Goal: Task Accomplishment & Management: Manage account settings

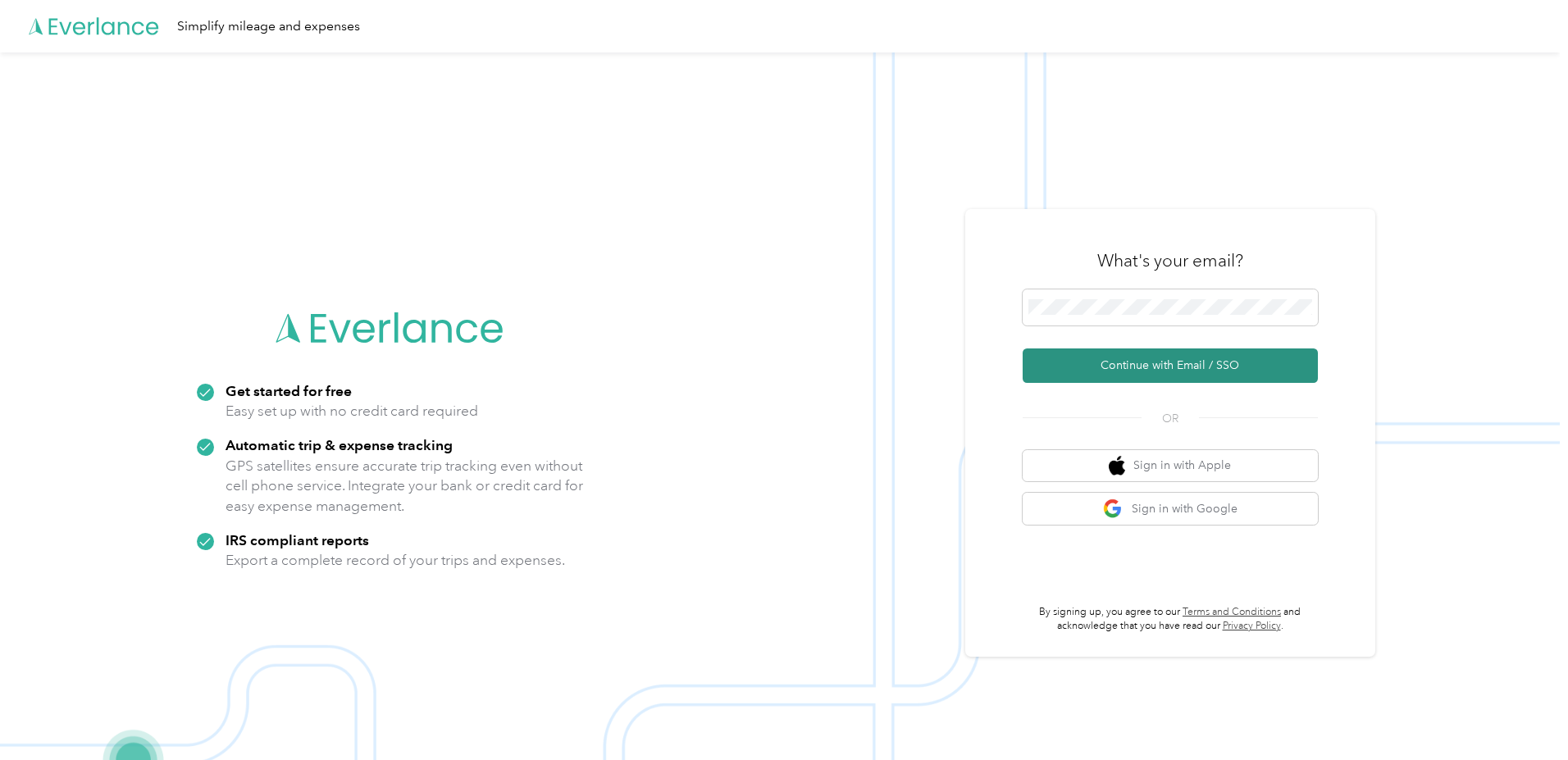
click at [1129, 364] on button "Continue with Email / SSO" at bounding box center [1171, 365] width 295 height 34
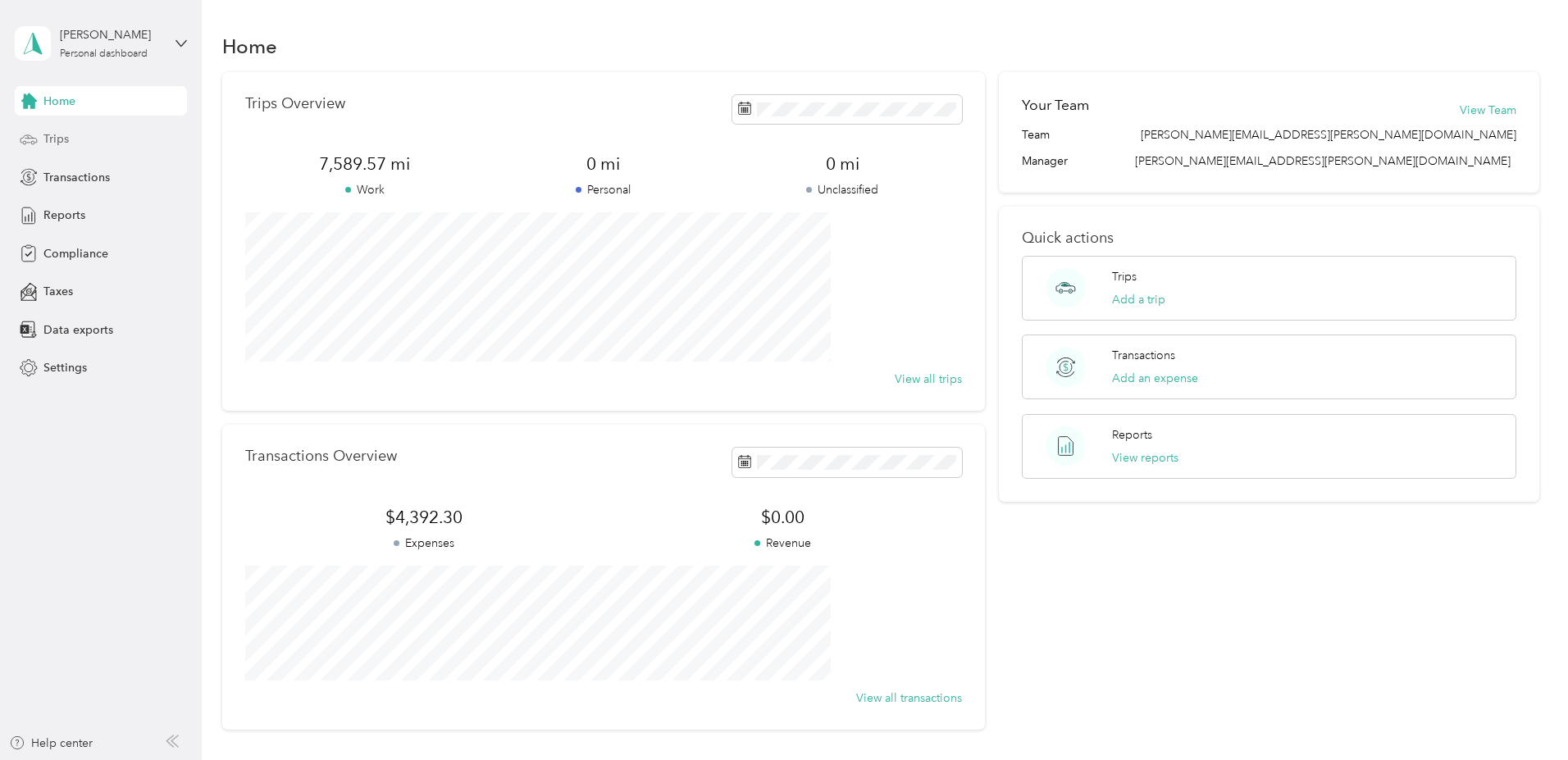
click at [60, 141] on span "Trips" at bounding box center [56, 139] width 25 height 17
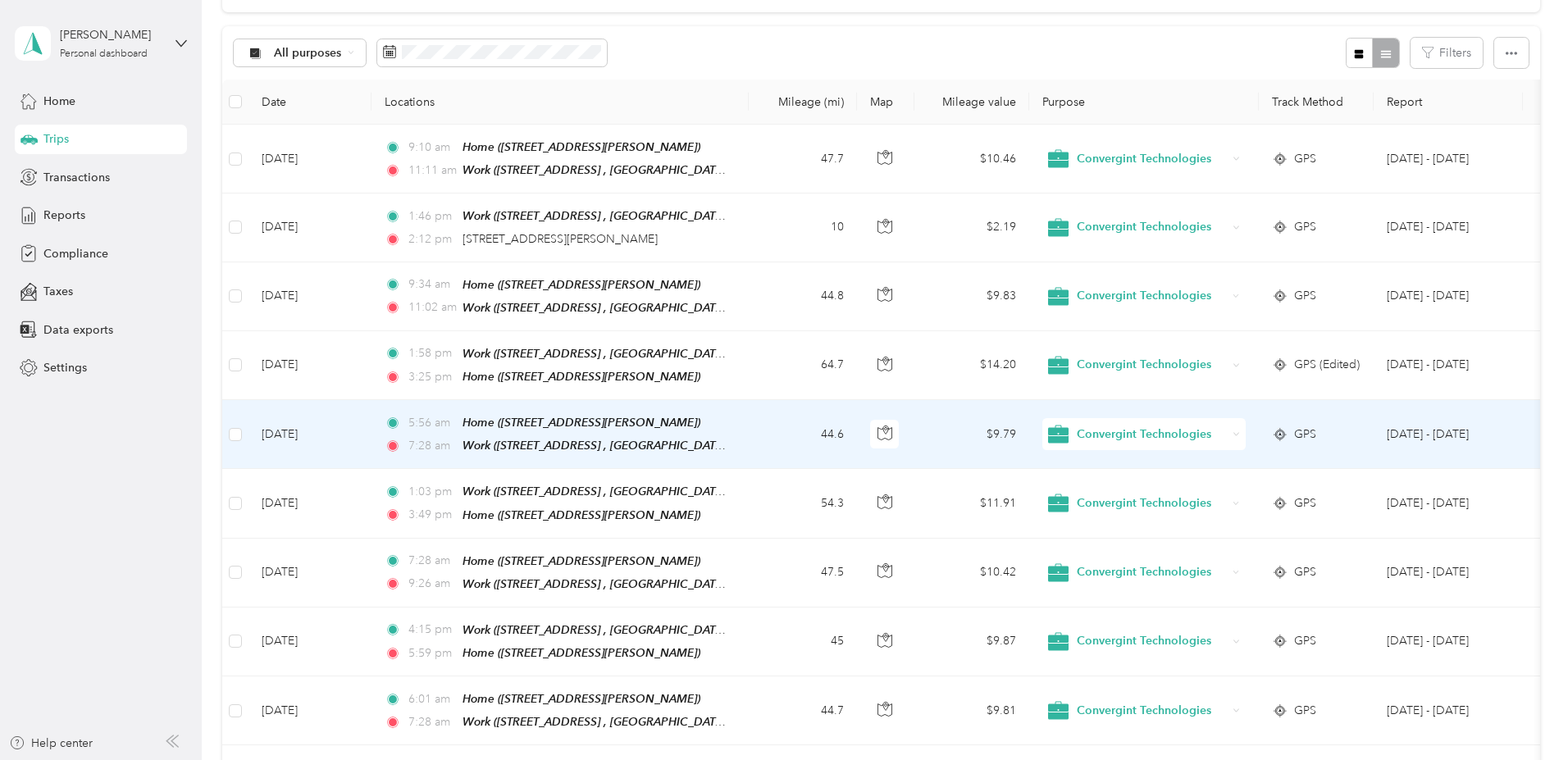
scroll to position [107, 0]
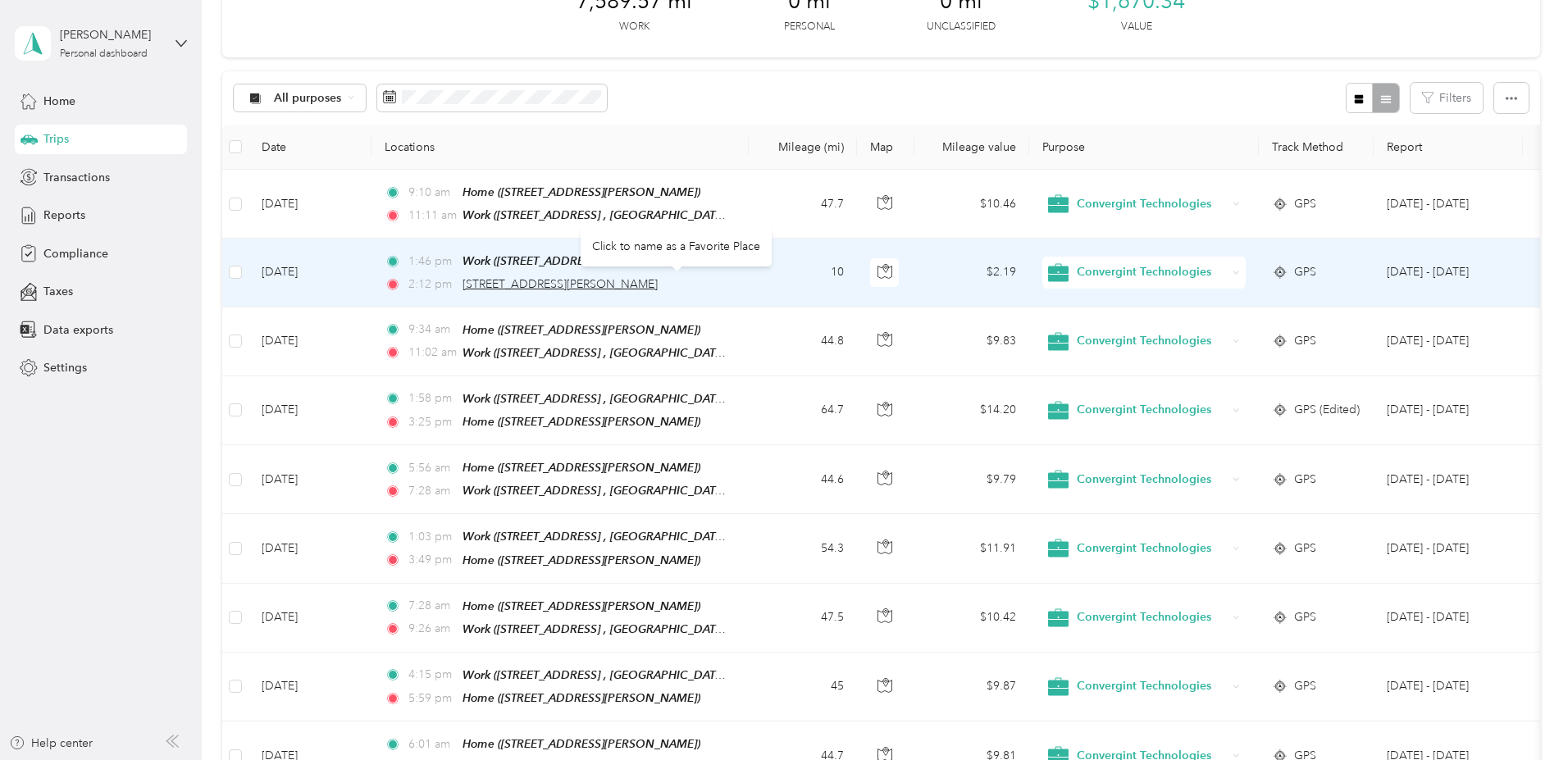
click at [623, 283] on span "[STREET_ADDRESS][PERSON_NAME]" at bounding box center [560, 284] width 195 height 14
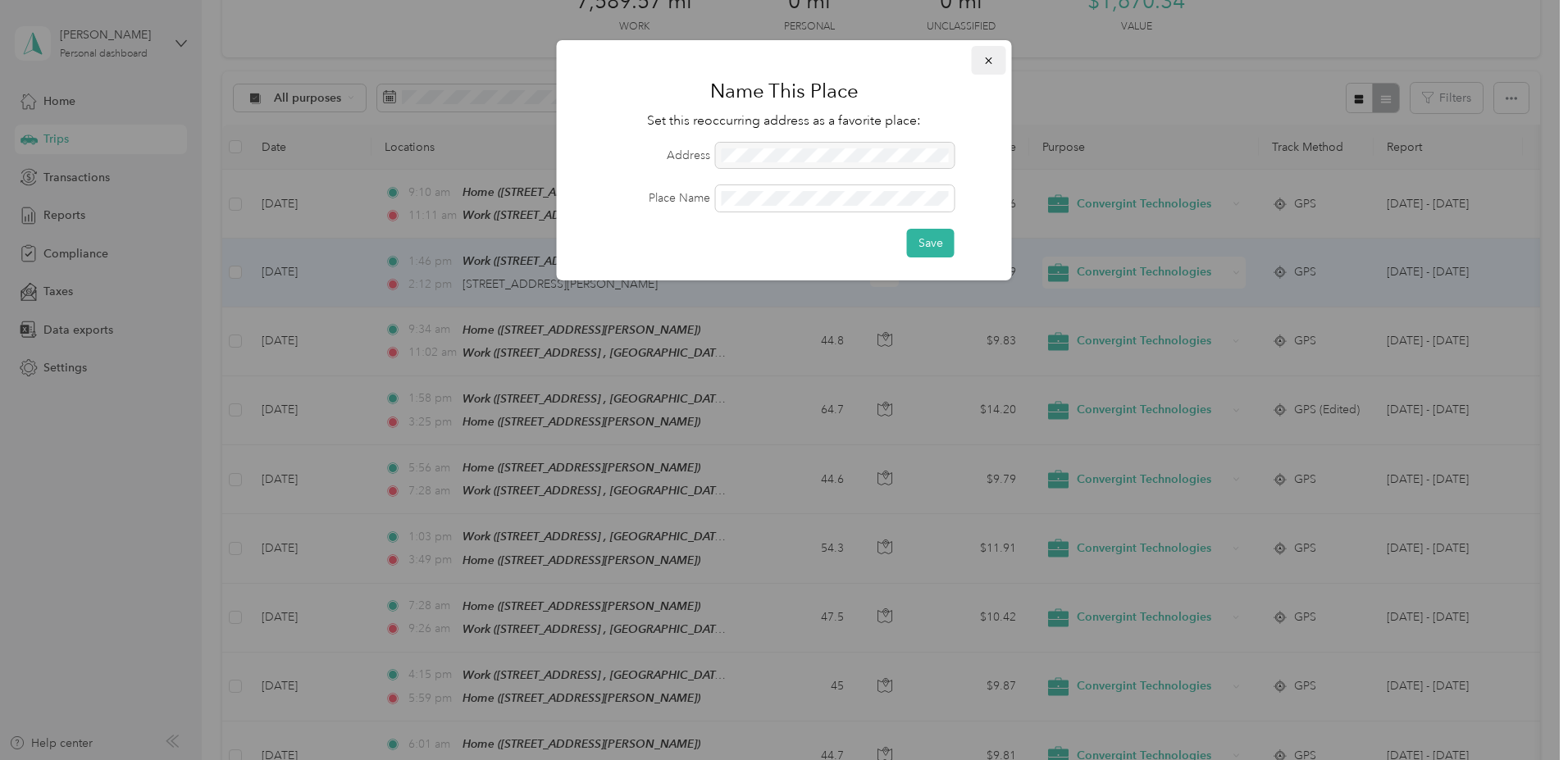
click at [987, 60] on icon "button" at bounding box center [989, 60] width 11 height 11
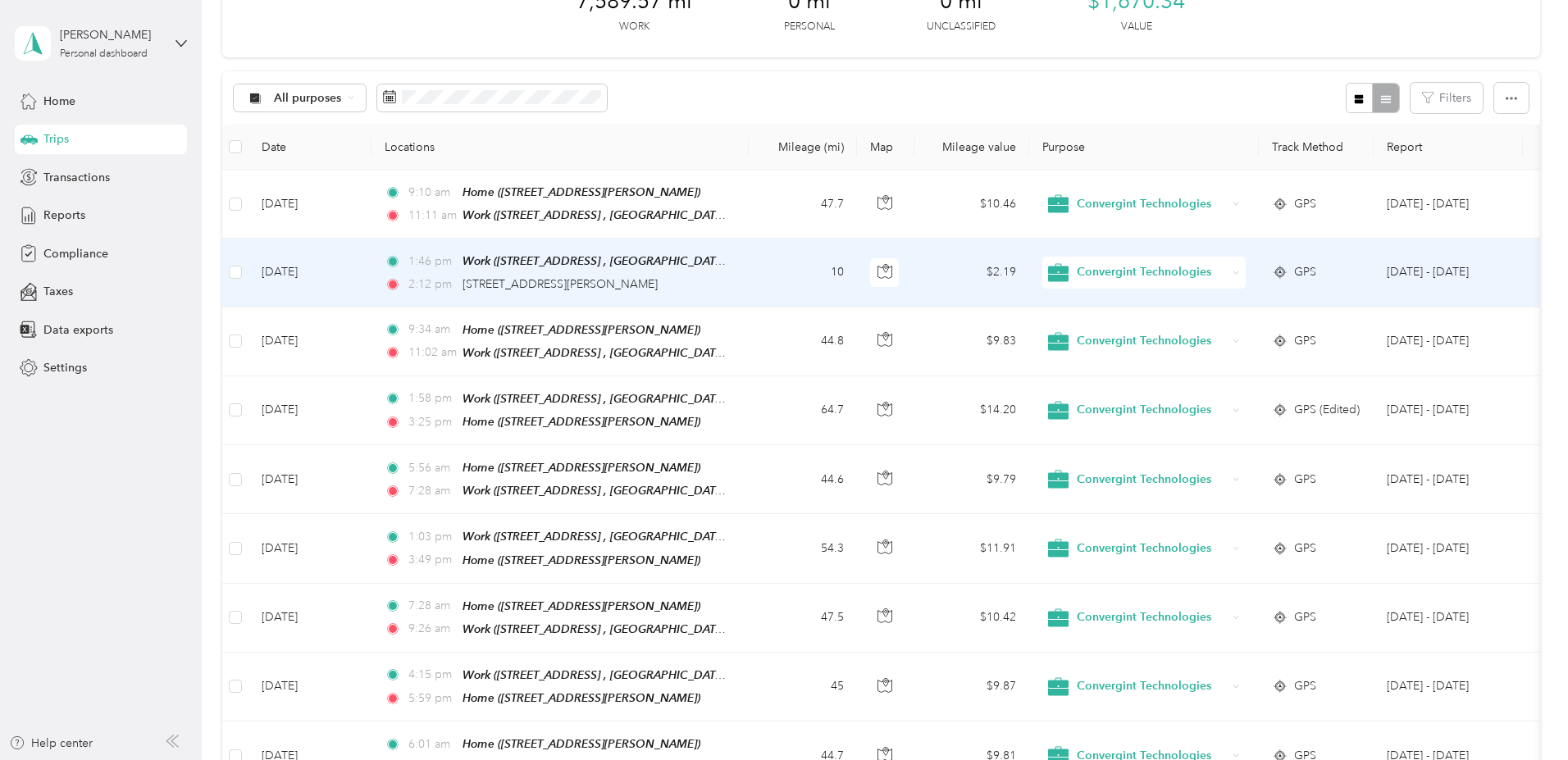
click at [371, 270] on td "[DATE]" at bounding box center [309, 273] width 123 height 68
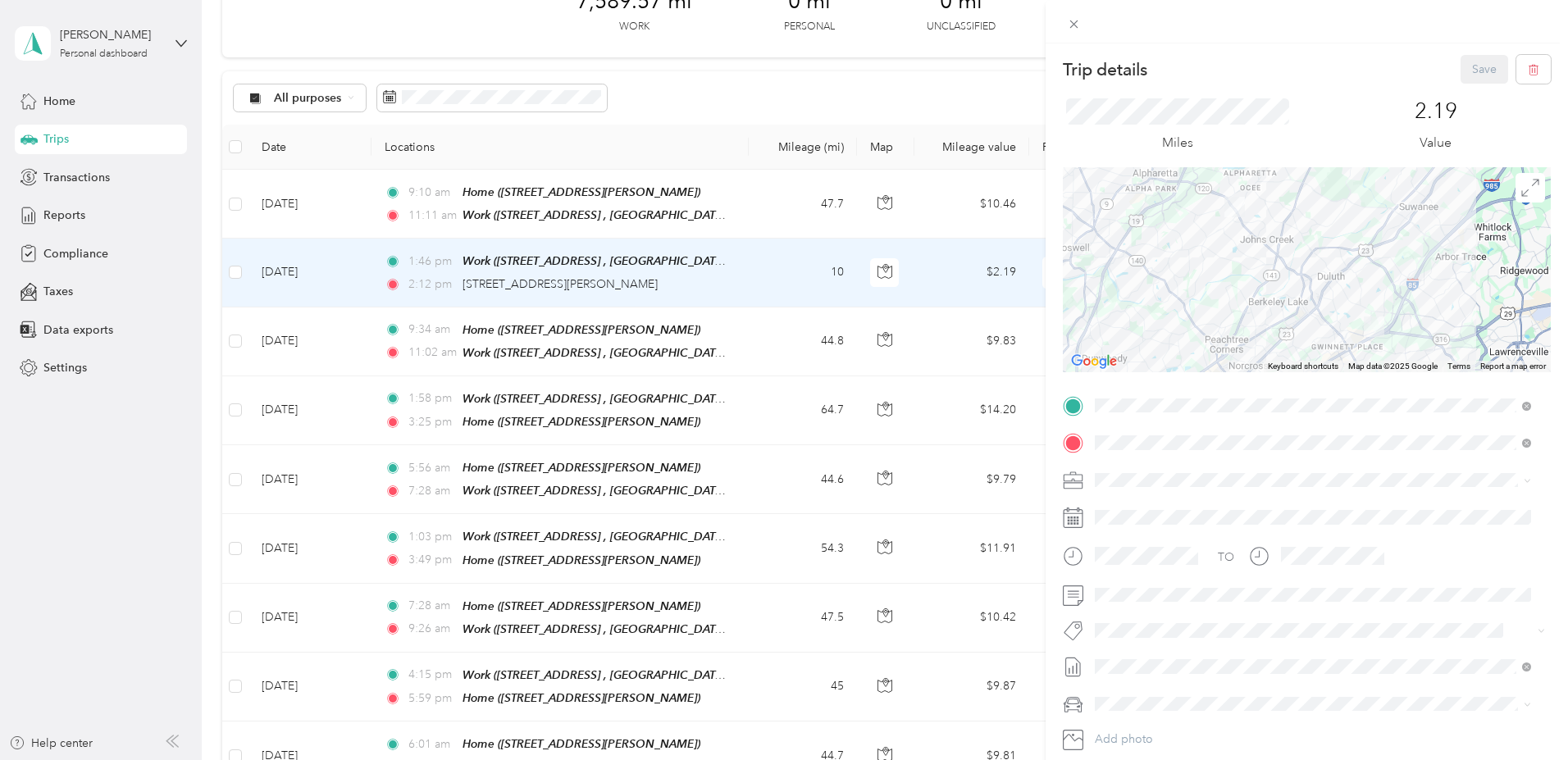
click at [1139, 578] on strong "Home" at bounding box center [1141, 575] width 32 height 15
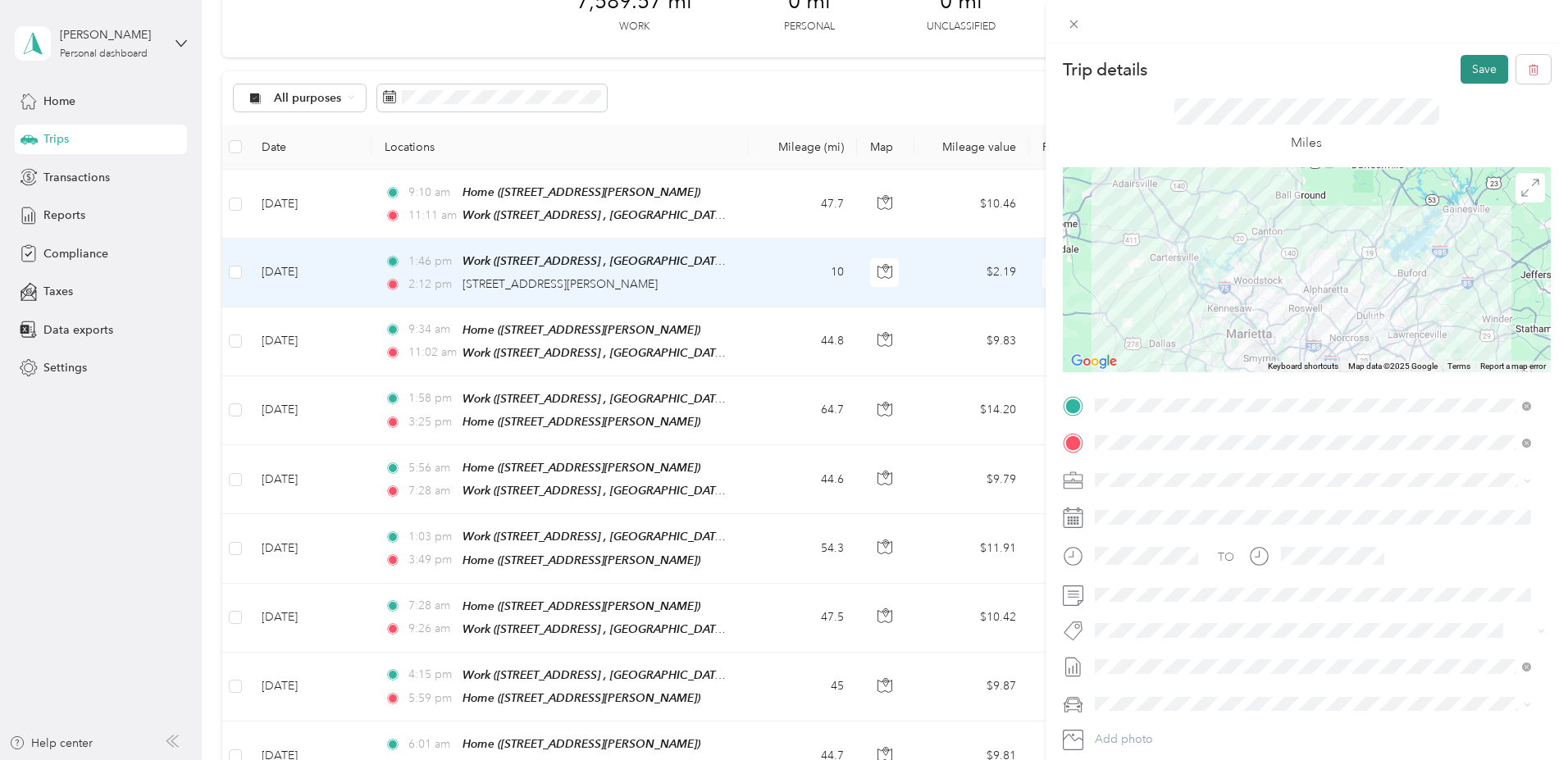
click at [1472, 66] on button "Save" at bounding box center [1484, 69] width 47 height 29
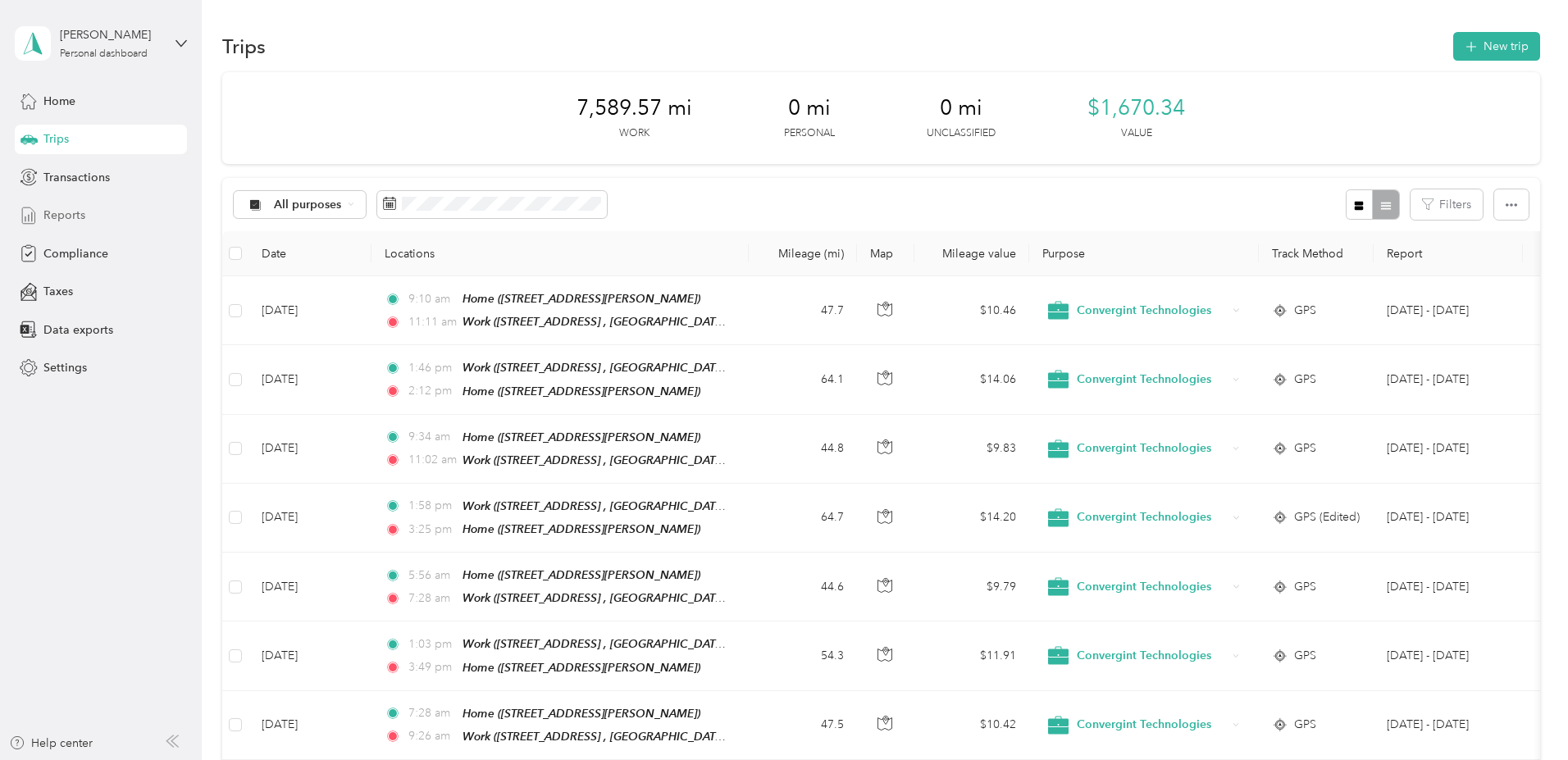
click at [72, 215] on span "Reports" at bounding box center [65, 216] width 42 height 17
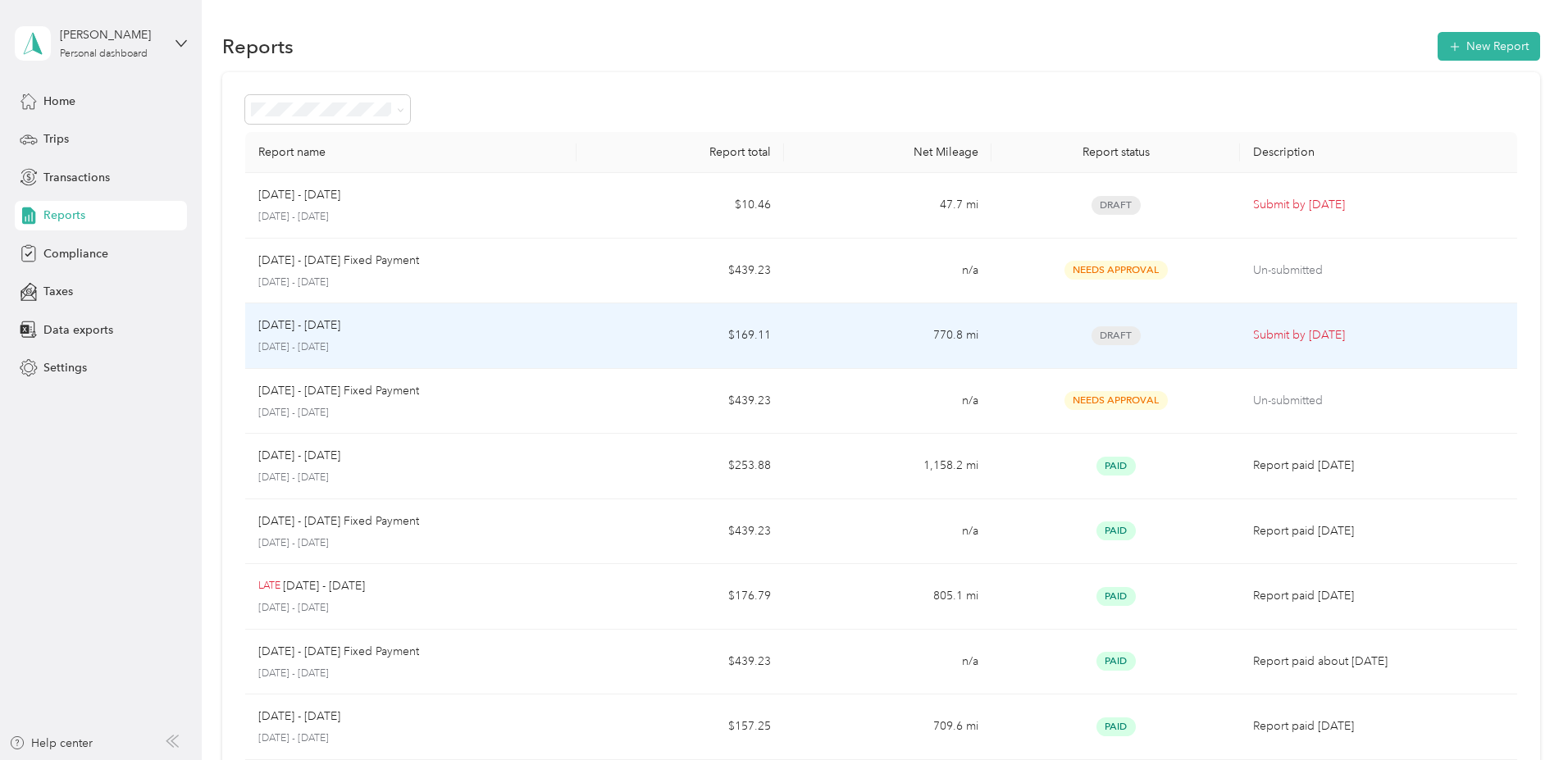
click at [485, 326] on div "[DATE] - [DATE]" at bounding box center [411, 325] width 305 height 18
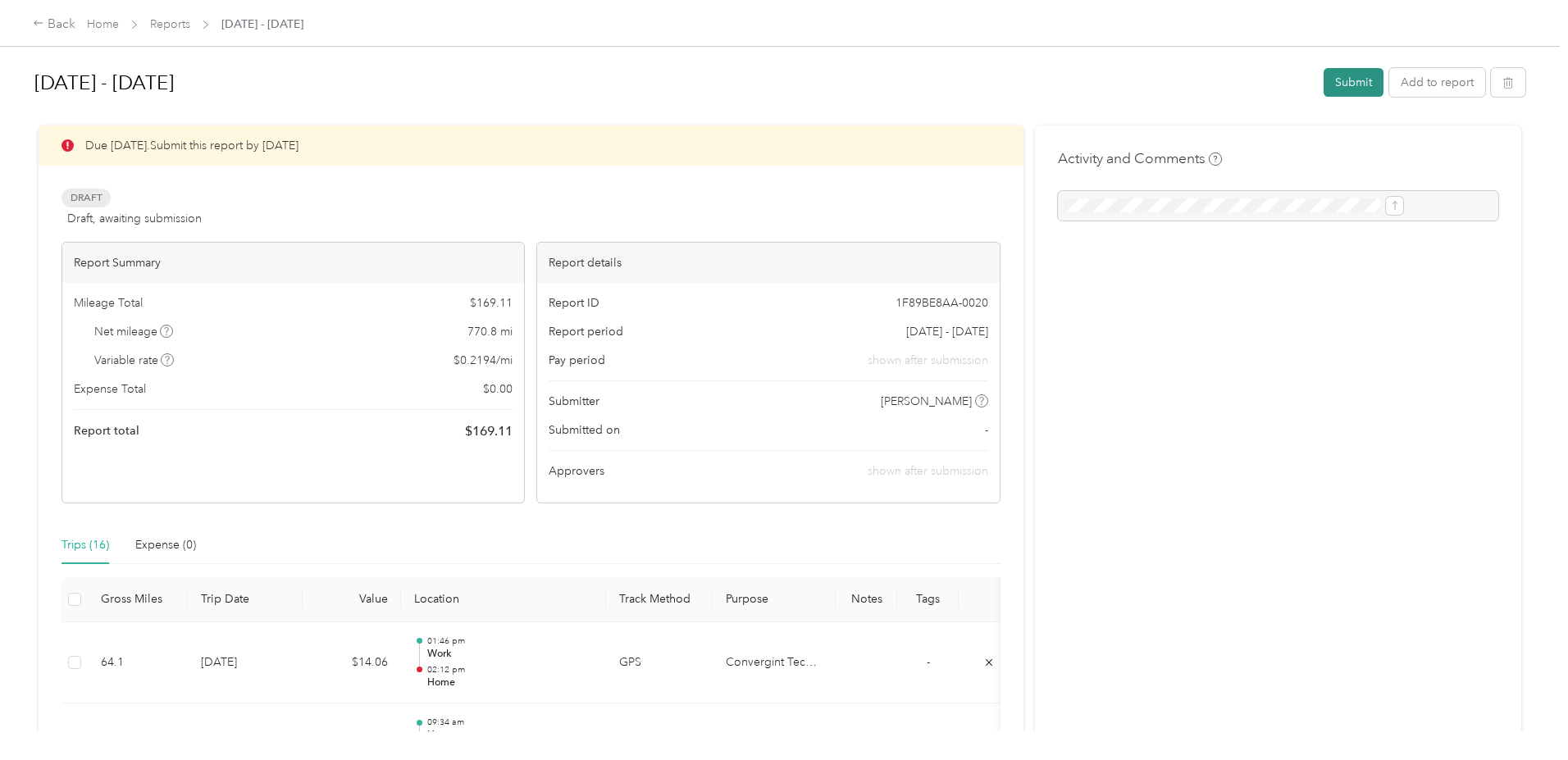
click at [1323, 81] on button "Submit" at bounding box center [1353, 82] width 60 height 29
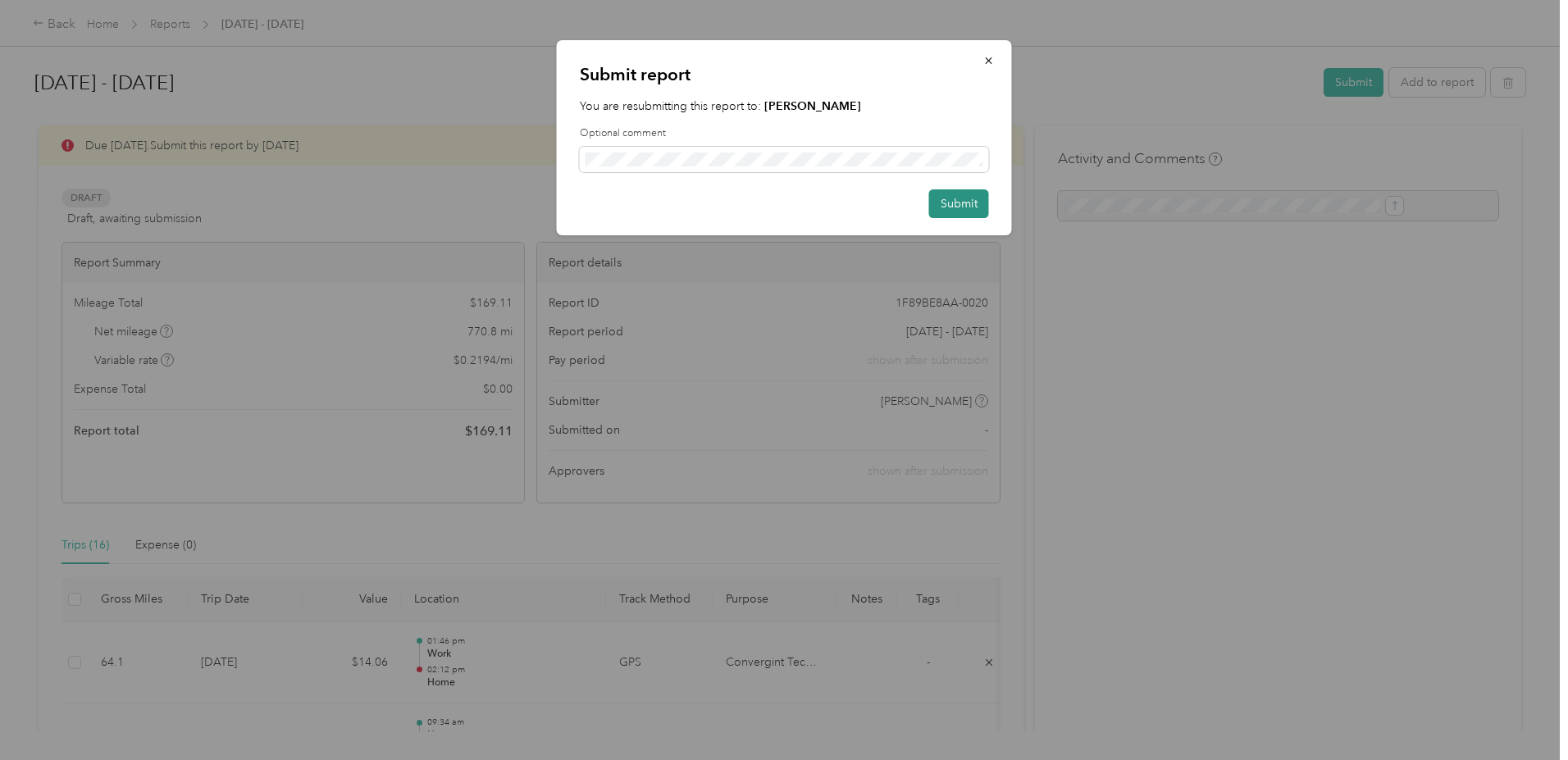
click at [955, 205] on button "Submit" at bounding box center [959, 204] width 60 height 29
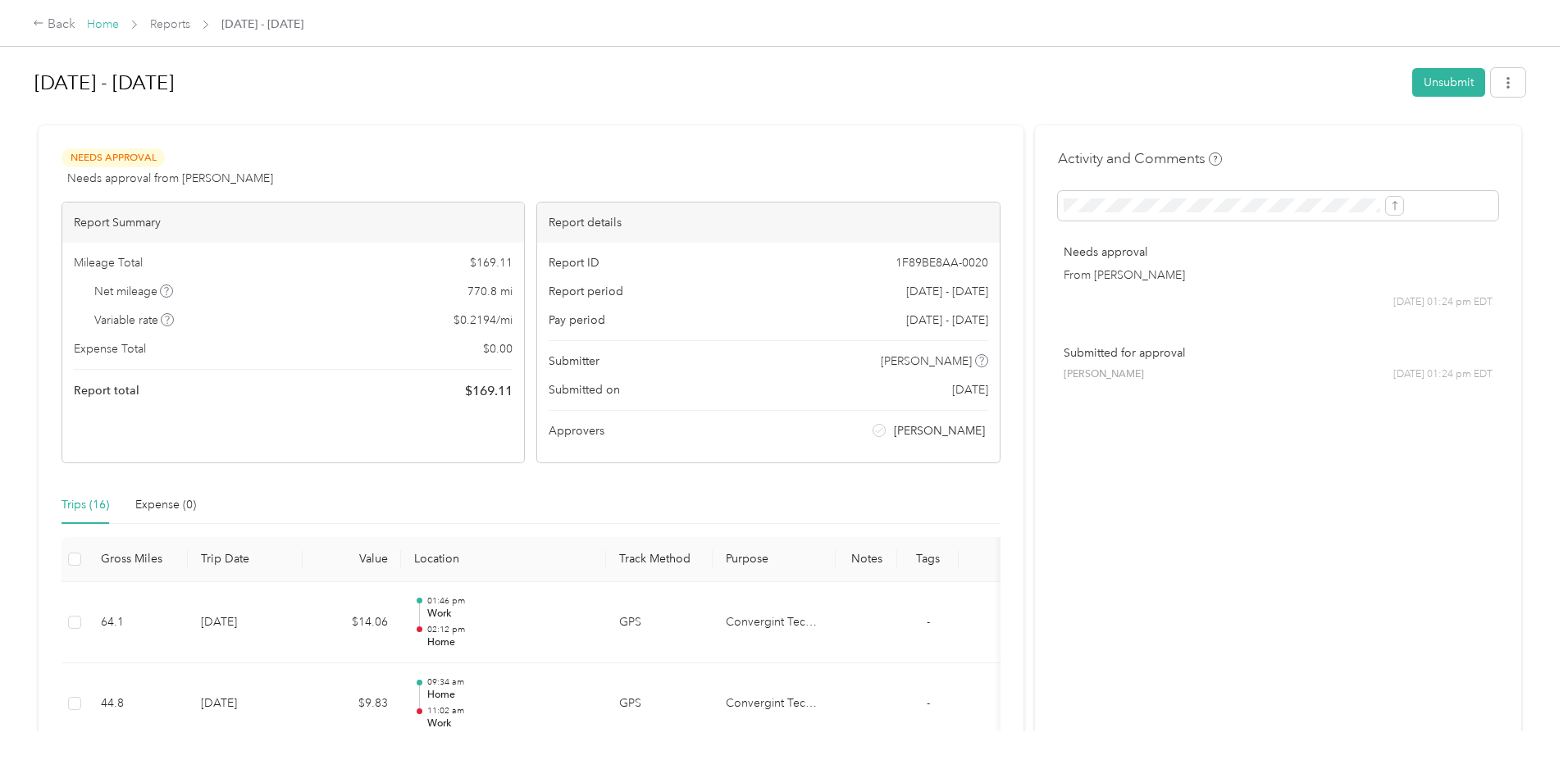
click at [119, 24] on link "Home" at bounding box center [103, 24] width 32 height 14
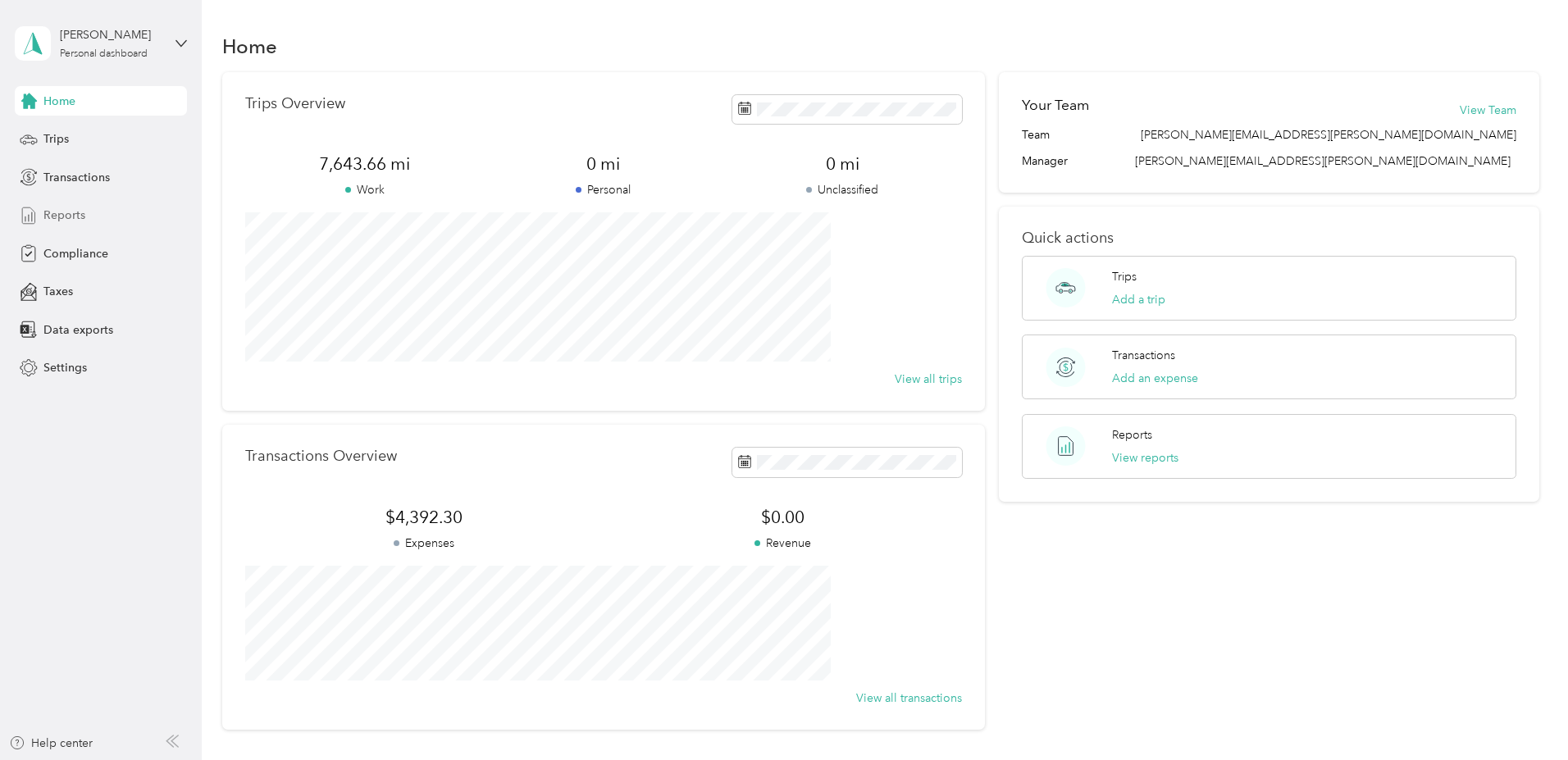
click at [59, 211] on span "Reports" at bounding box center [65, 216] width 42 height 17
